Goal: Task Accomplishment & Management: Use online tool/utility

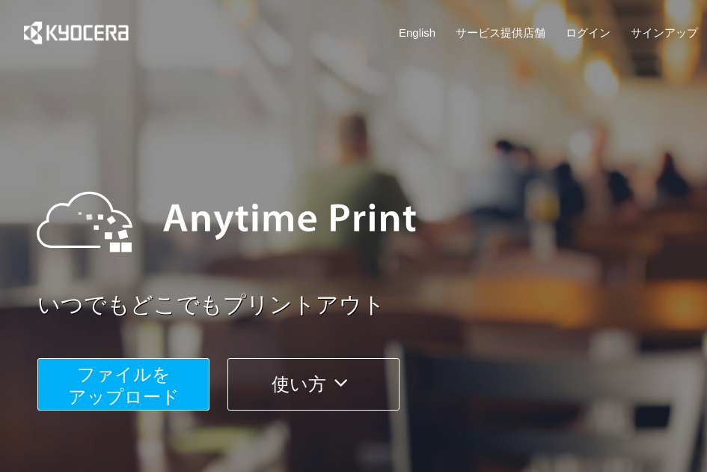
scroll to position [284, 0]
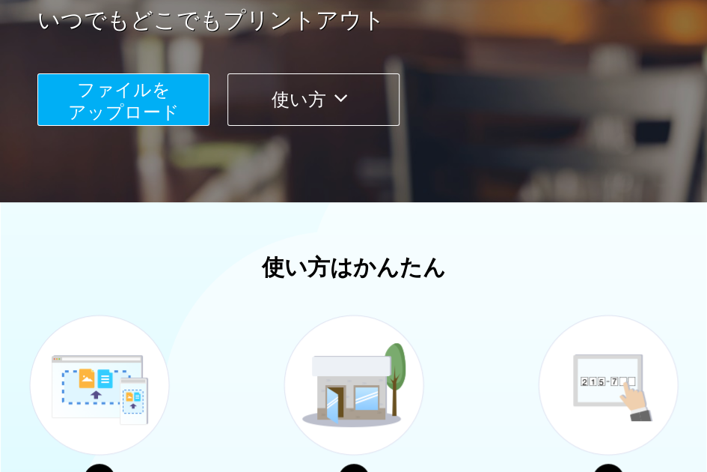
click at [127, 109] on span "ファイルを ​​アップロード" at bounding box center [124, 100] width 112 height 43
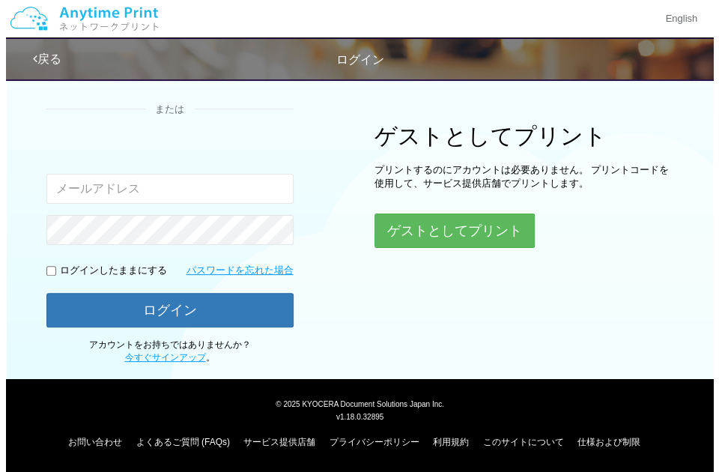
scroll to position [112, 0]
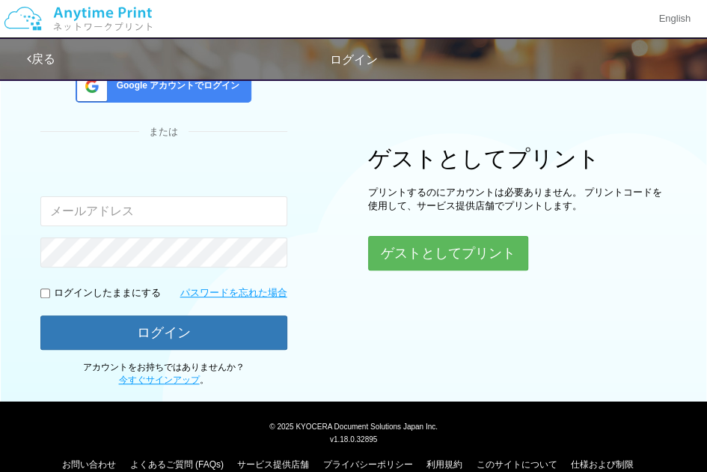
click at [438, 275] on div "ログイン Google アカウントでログイン または 入力されたメールアドレスまたはパスワードが正しくありません。 ログインしたままにする パスワードを忘れた…" at bounding box center [353, 172] width 707 height 427
click at [441, 272] on div "ログイン Google アカウントでログイン または 入力されたメールアドレスまたはパスワードが正しくありません。 ログインしたままにする パスワードを忘れた…" at bounding box center [353, 172] width 707 height 427
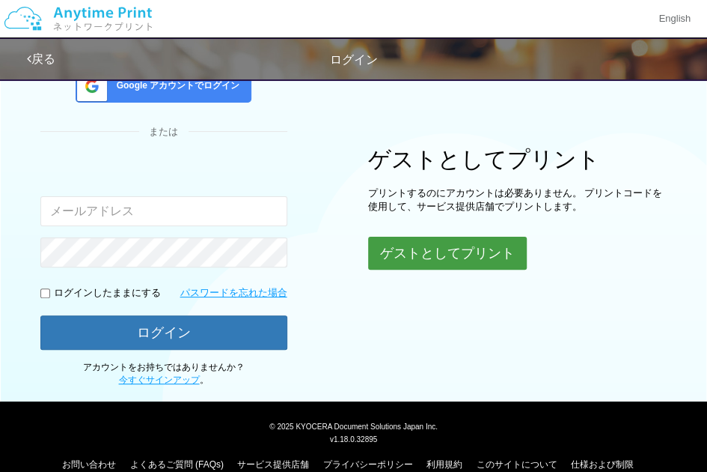
click at [448, 264] on button "ゲストとしてプリント" at bounding box center [447, 253] width 159 height 33
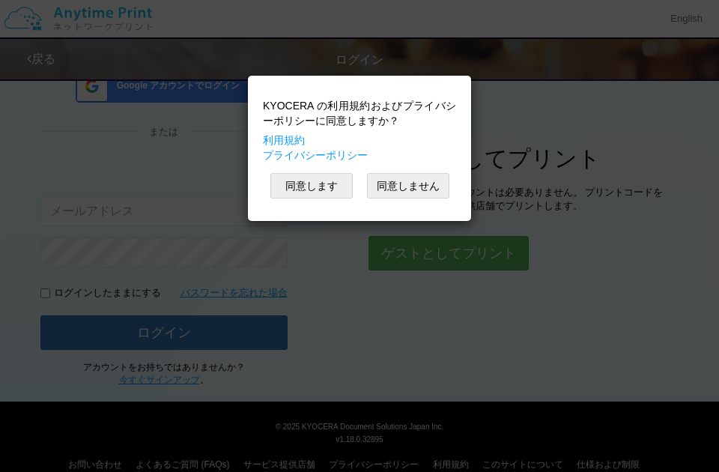
click at [308, 167] on div "KYOCERA の利用規約およびプライバシーポリシーに同意しますか？ 利用規約 プライバシーポリシー 同意します 同意しません" at bounding box center [359, 148] width 208 height 130
click at [309, 180] on button "同意します" at bounding box center [311, 185] width 82 height 25
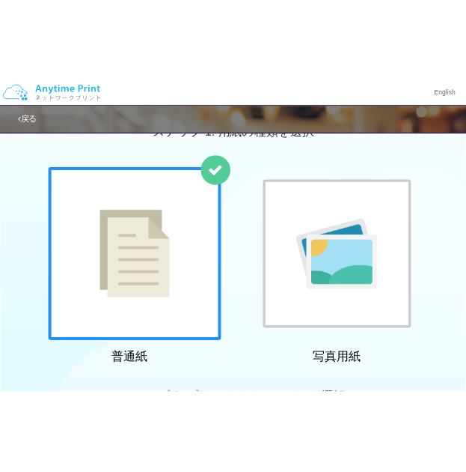
scroll to position [112, 0]
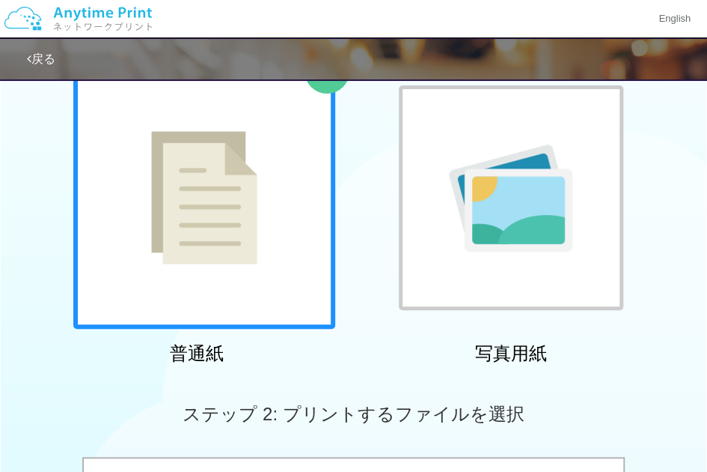
click at [9, 145] on div "普通紙 写真用紙" at bounding box center [353, 219] width 707 height 304
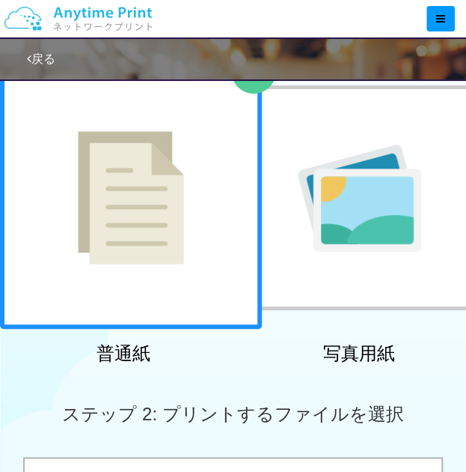
click at [148, 254] on img at bounding box center [131, 197] width 106 height 133
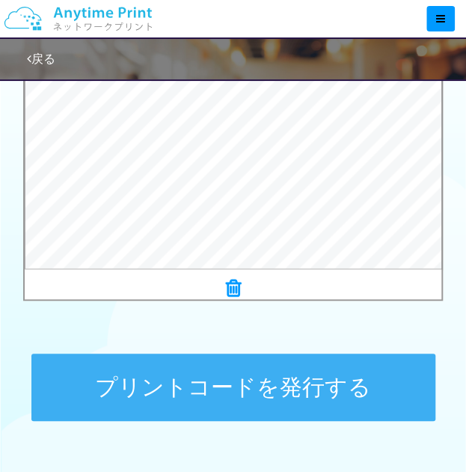
scroll to position [561, 0]
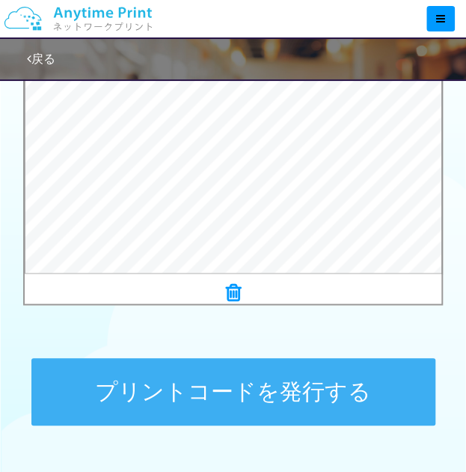
click at [240, 371] on button "プリントコードを発行する" at bounding box center [233, 391] width 404 height 67
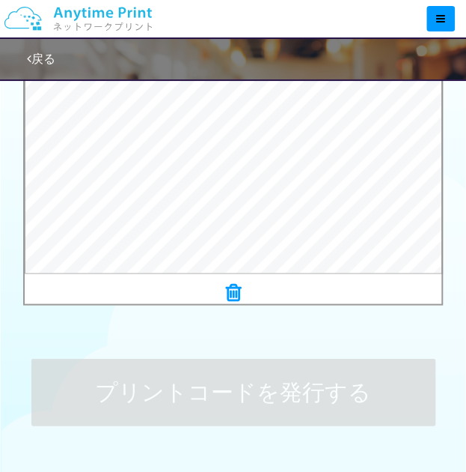
scroll to position [0, 0]
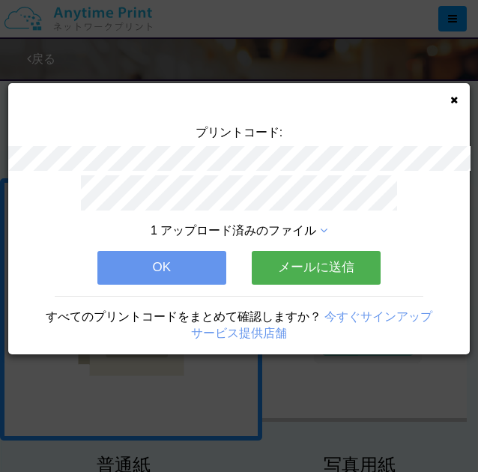
click at [168, 264] on button "OK" at bounding box center [161, 267] width 129 height 33
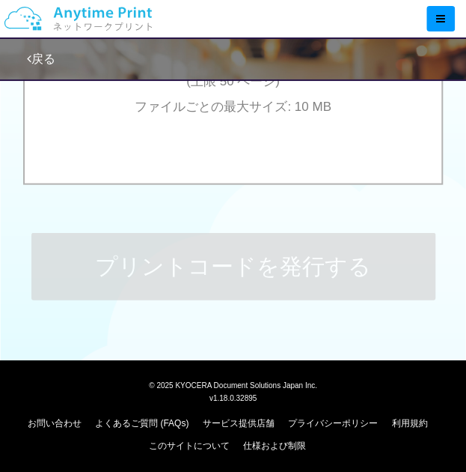
scroll to position [684, 0]
